Goal: Task Accomplishment & Management: Manage account settings

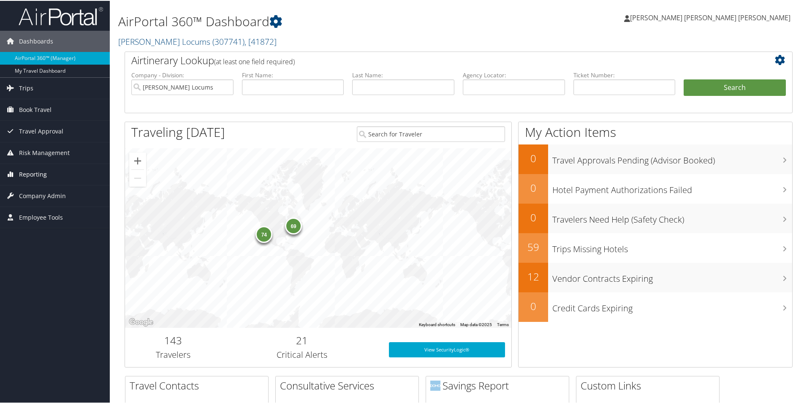
click at [30, 171] on span "Reporting" at bounding box center [33, 173] width 28 height 21
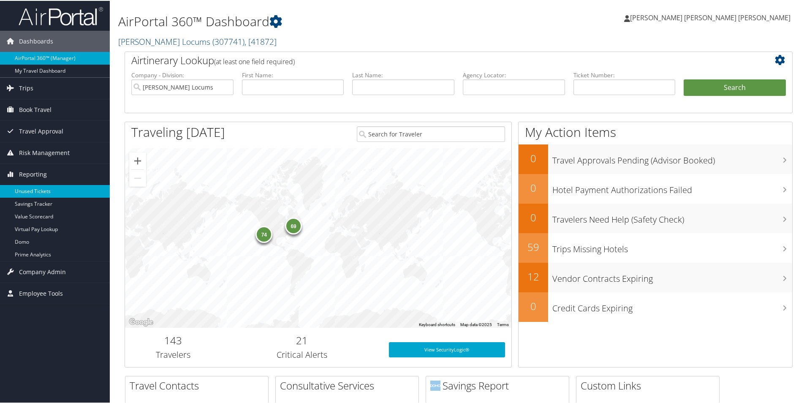
click at [31, 190] on link "Unused Tickets" at bounding box center [55, 190] width 110 height 13
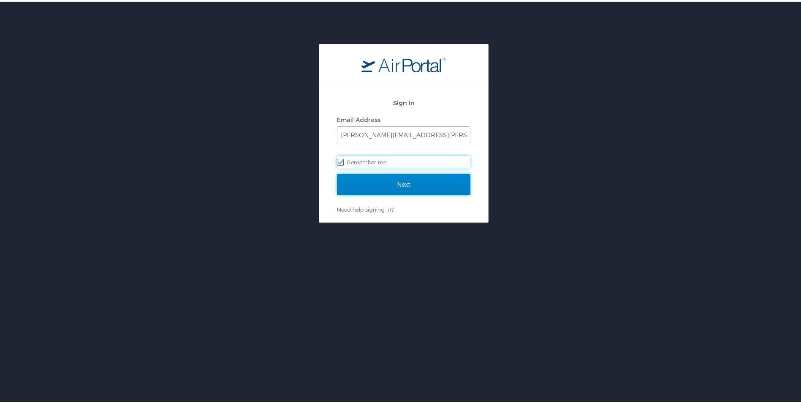
click at [383, 185] on input "Next" at bounding box center [403, 182] width 133 height 21
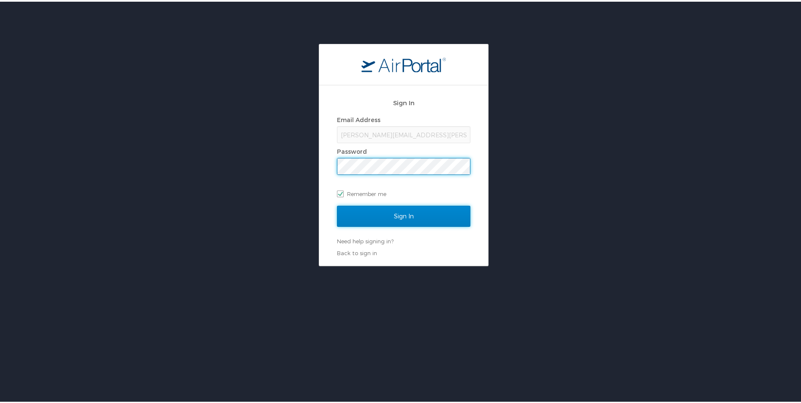
click at [389, 213] on input "Sign In" at bounding box center [403, 214] width 133 height 21
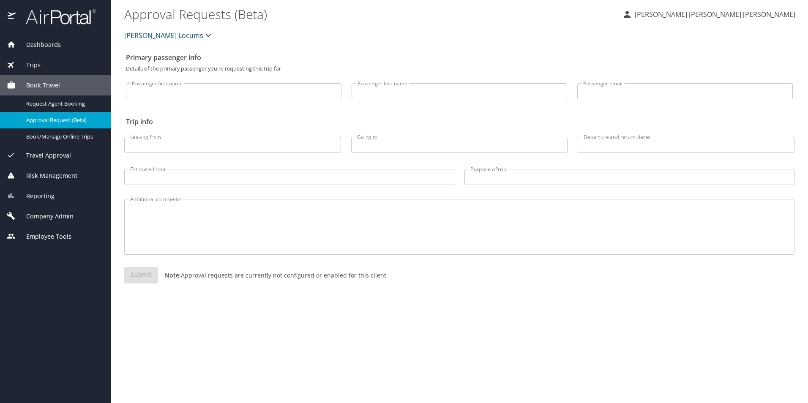
click at [61, 215] on span "Company Admin" at bounding box center [45, 216] width 58 height 9
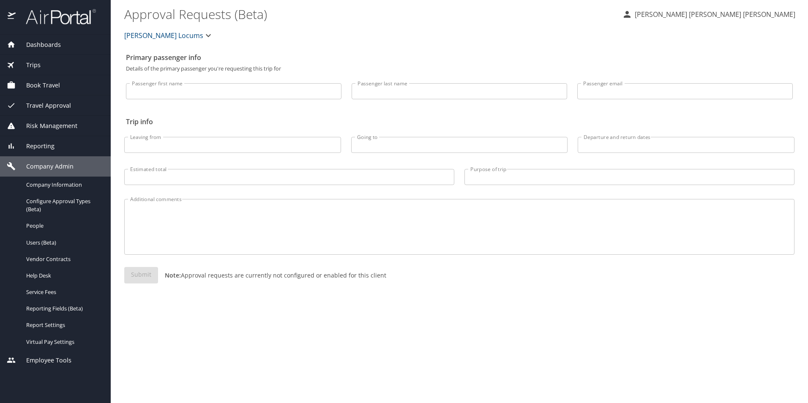
click at [45, 169] on span "Company Admin" at bounding box center [45, 166] width 58 height 9
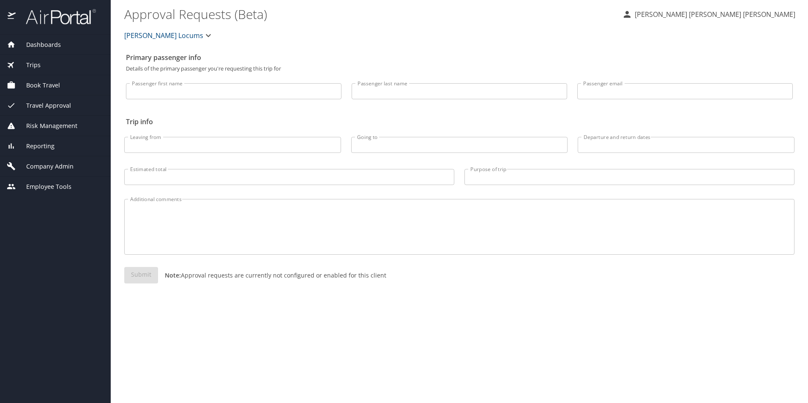
click at [39, 149] on span "Reporting" at bounding box center [35, 146] width 39 height 9
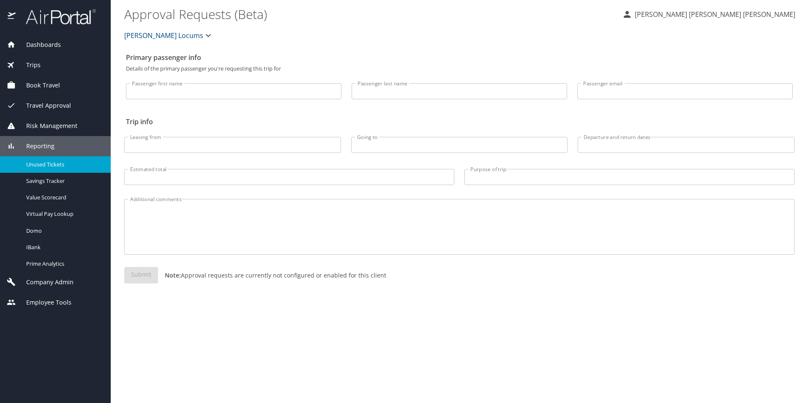
click at [46, 166] on span "Unused Tickets" at bounding box center [63, 165] width 74 height 8
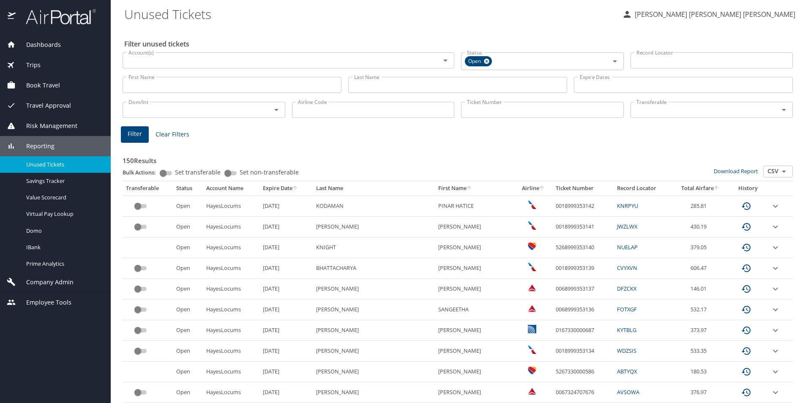
click at [298, 186] on icon "sort" at bounding box center [294, 188] width 7 height 7
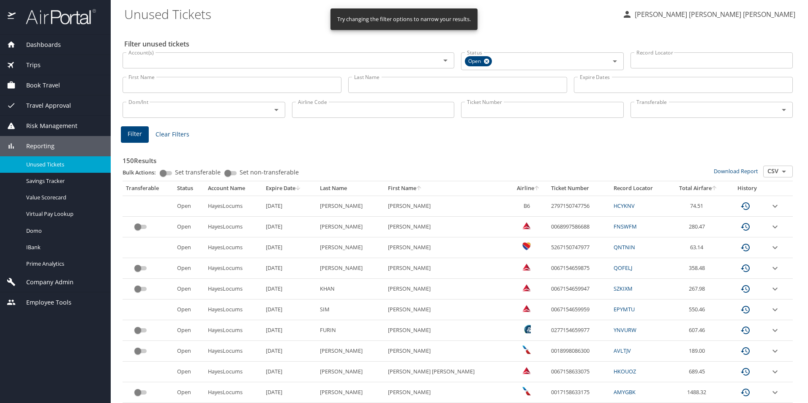
scroll to position [42, 0]
